Goal: Information Seeking & Learning: Learn about a topic

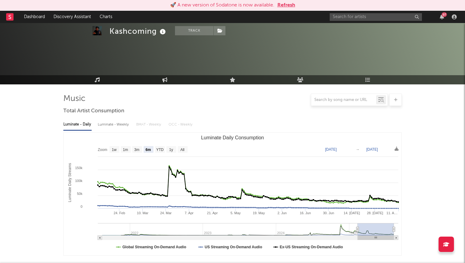
select select "6m"
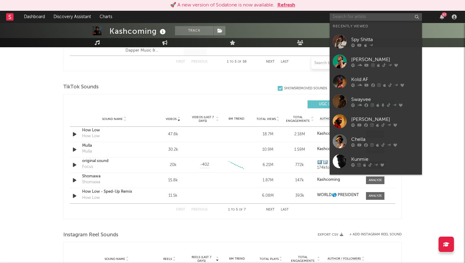
click at [378, 19] on input "text" at bounding box center [376, 17] width 92 height 8
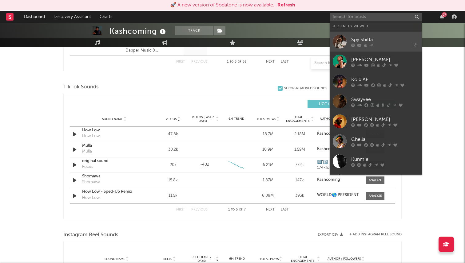
click at [375, 37] on div "Spy Shitta" at bounding box center [385, 39] width 68 height 7
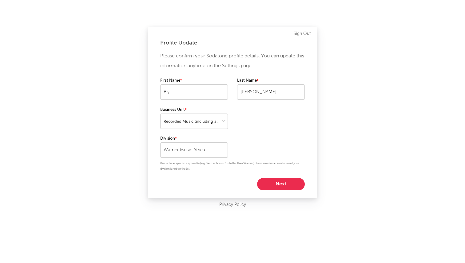
select select "recorded_music"
click at [274, 186] on button "Next" at bounding box center [281, 184] width 48 height 12
select select "marketing"
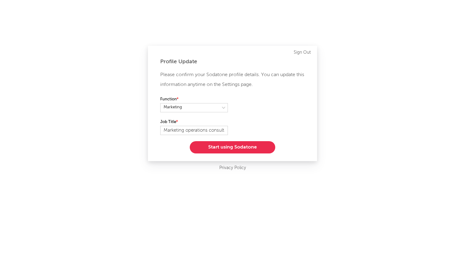
click at [248, 149] on button "Start using Sodatone" at bounding box center [232, 147] width 85 height 12
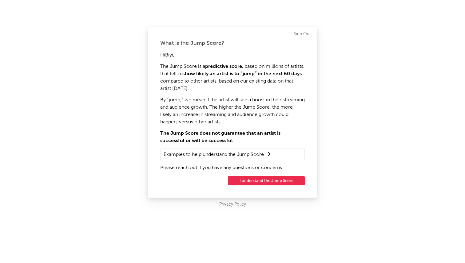
click at [259, 181] on button "I understand the Jump Score" at bounding box center [266, 180] width 77 height 9
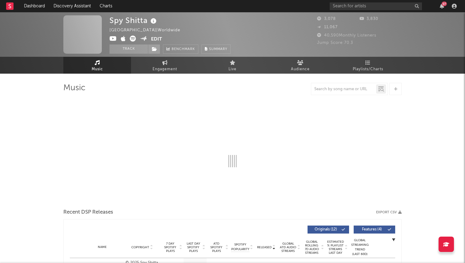
select select "6m"
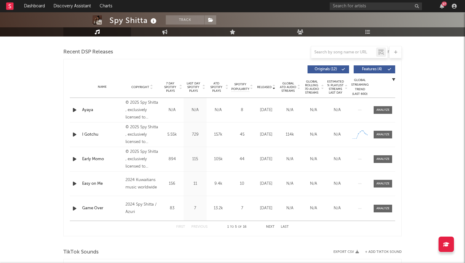
scroll to position [208, 0]
